Goal: Book appointment/travel/reservation

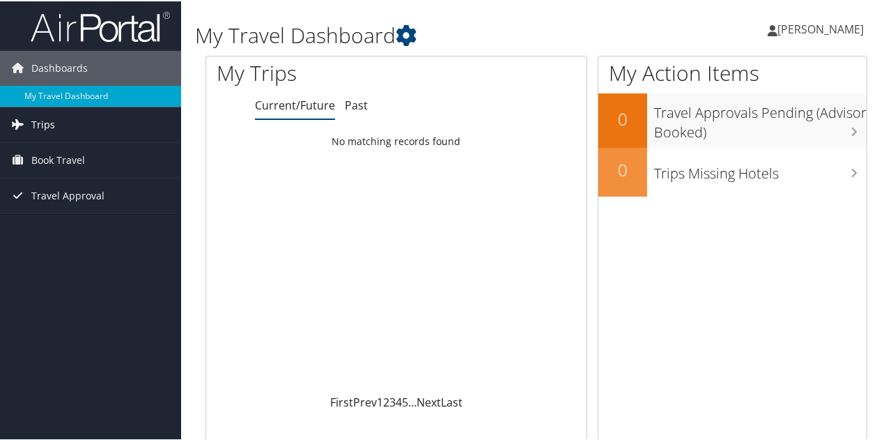
click at [60, 123] on link "Trips" at bounding box center [90, 123] width 181 height 35
click at [63, 218] on span "Book Travel" at bounding box center [58, 221] width 54 height 35
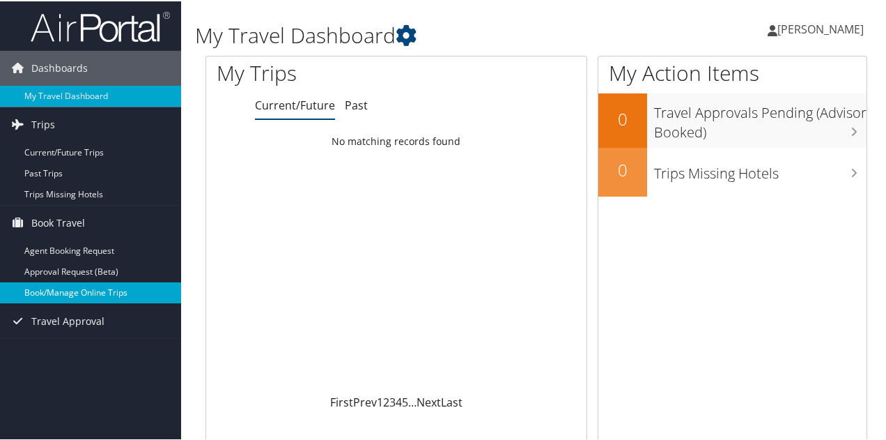
click at [62, 289] on link "Book/Manage Online Trips" at bounding box center [90, 291] width 181 height 21
